Goal: Transaction & Acquisition: Purchase product/service

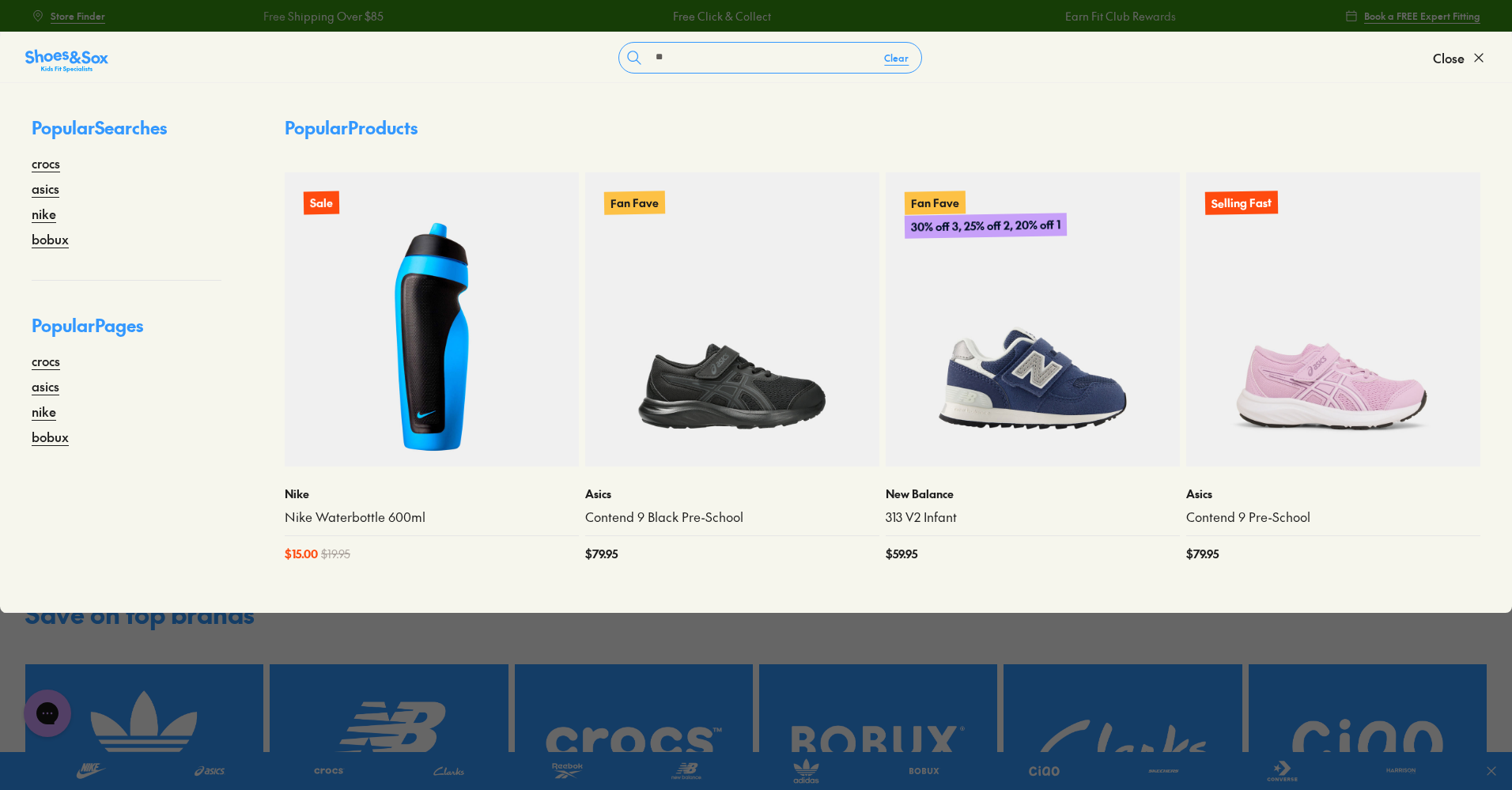
type input "*"
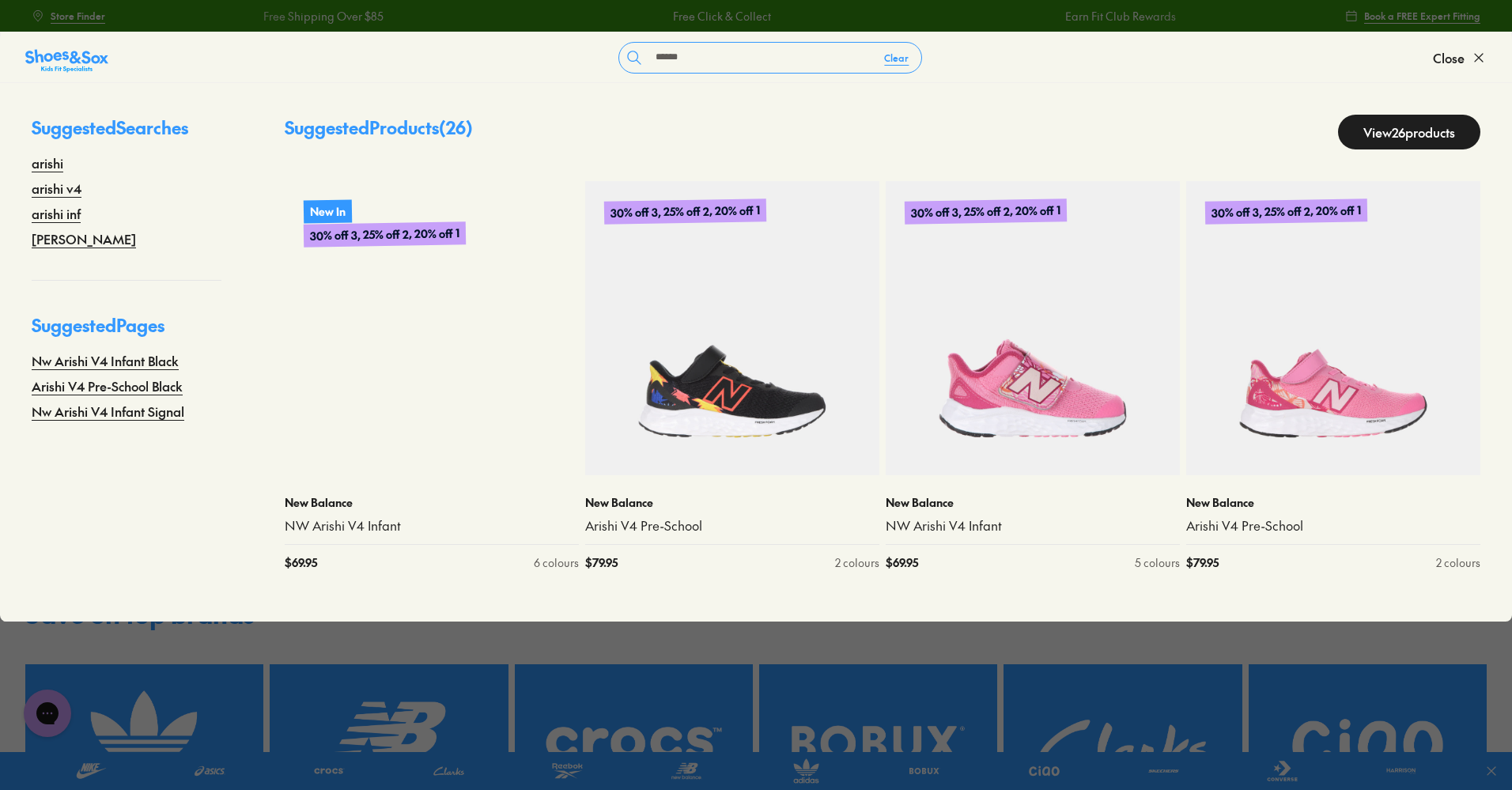
type input "******"
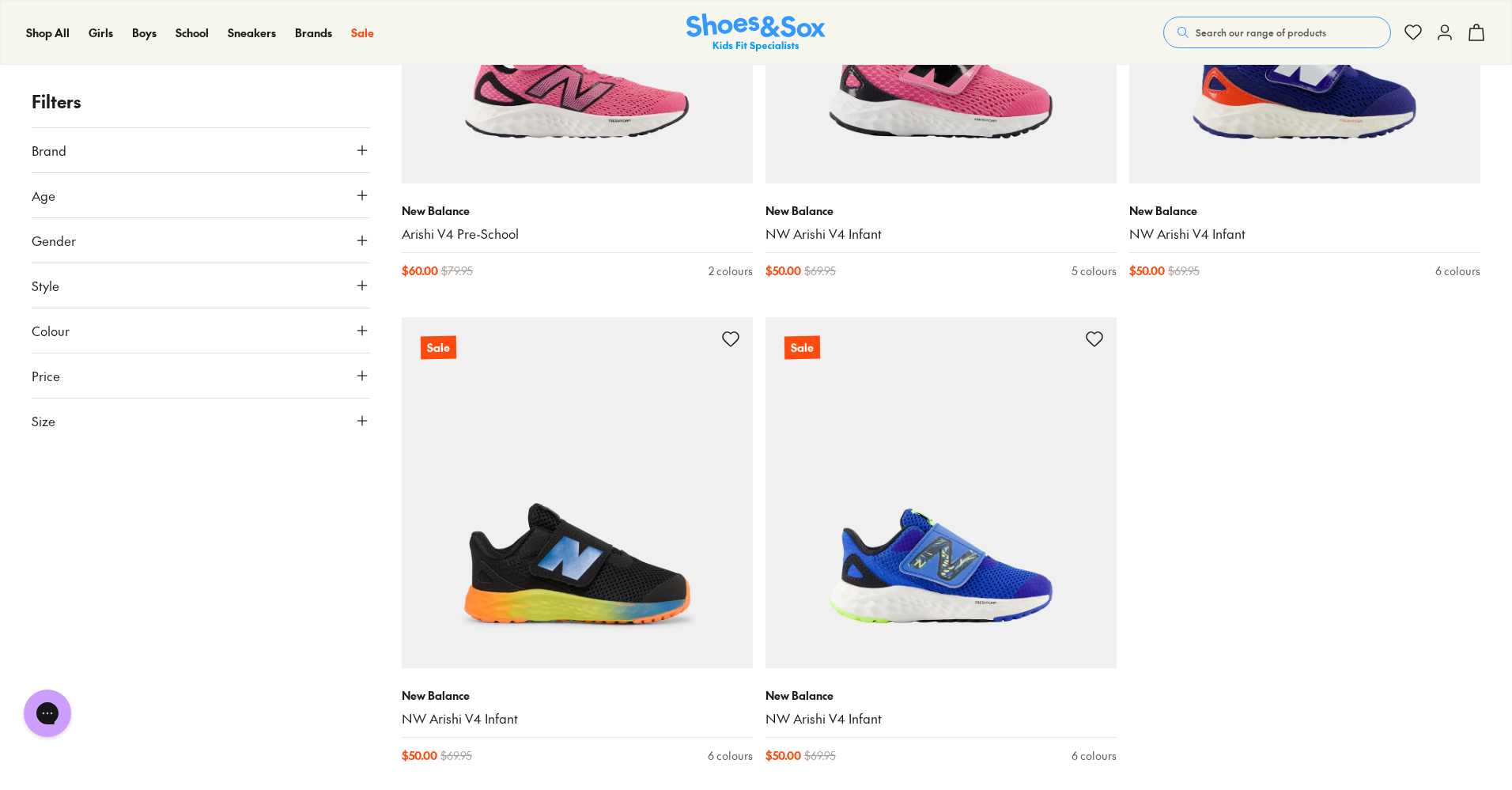
scroll to position [3954, 0]
